Goal: Task Accomplishment & Management: Manage account settings

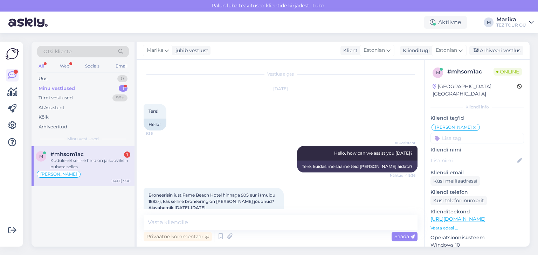
scroll to position [226, 0]
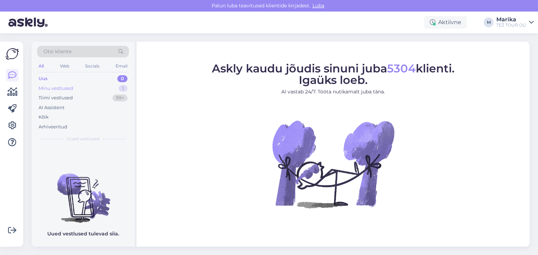
click at [59, 85] on div "Minu vestlused" at bounding box center [56, 88] width 35 height 7
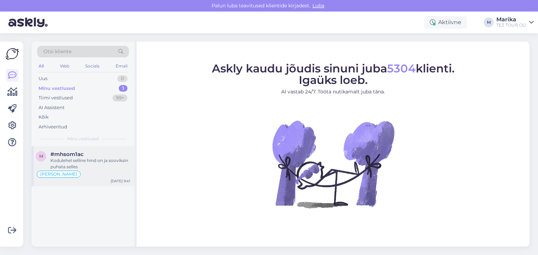
click at [81, 157] on span "#mhsom1ac" at bounding box center [66, 154] width 33 height 6
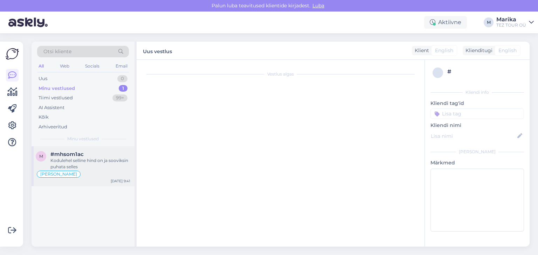
scroll to position [226, 0]
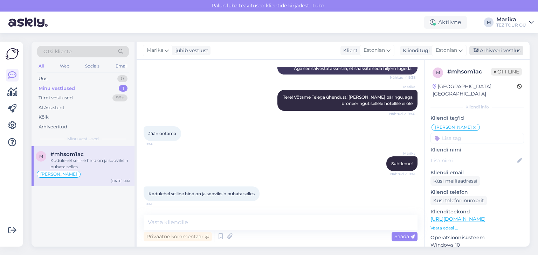
click at [496, 49] on div "Arhiveeri vestlus" at bounding box center [496, 50] width 54 height 9
